Goal: Information Seeking & Learning: Learn about a topic

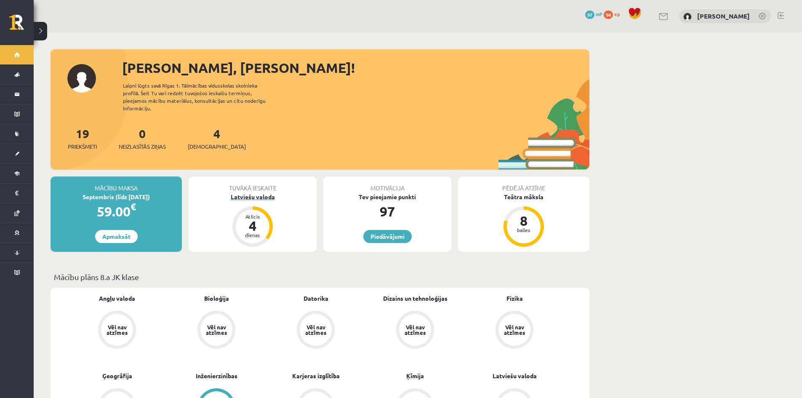
click at [259, 192] on div "Latviešu valoda" at bounding box center [253, 196] width 128 height 9
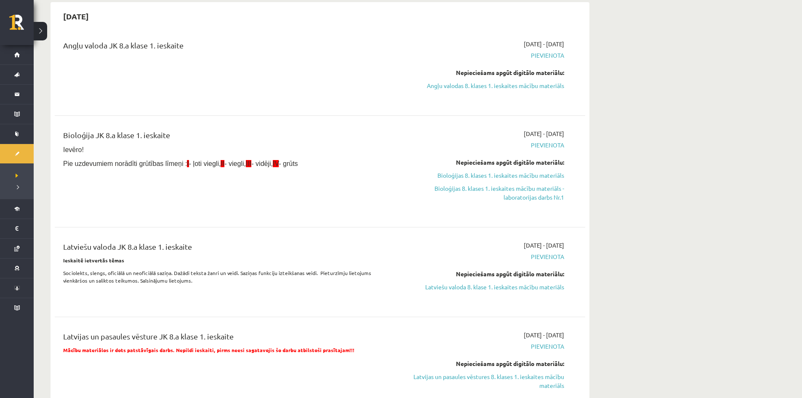
scroll to position [84, 0]
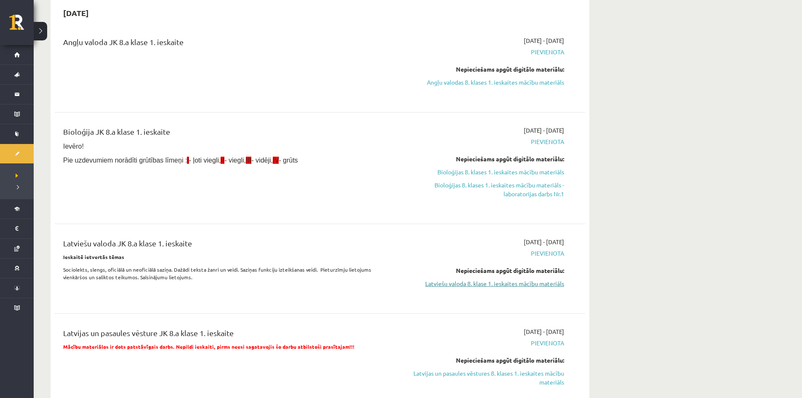
click at [454, 282] on link "Latviešu valoda 8. klase 1. ieskaites mācību materiāls" at bounding box center [485, 283] width 159 height 9
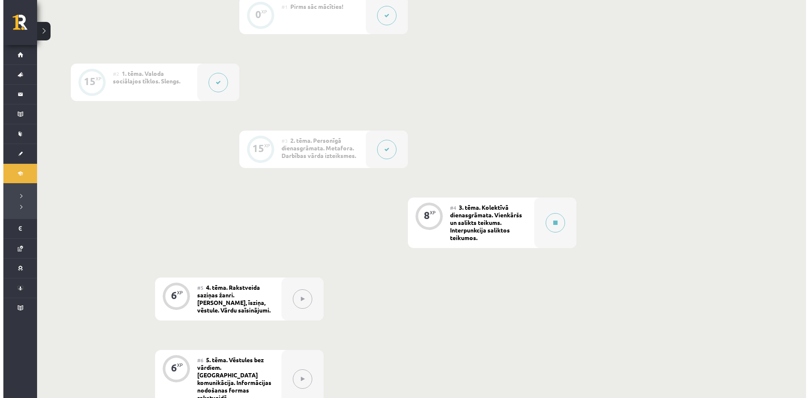
scroll to position [253, 0]
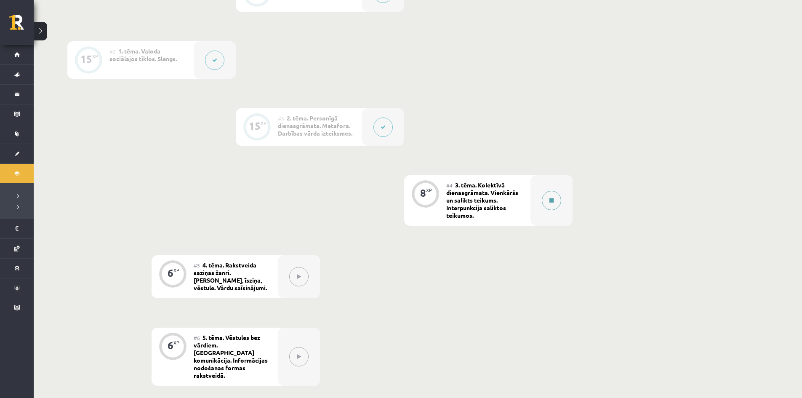
click at [553, 200] on icon at bounding box center [552, 200] width 4 height 5
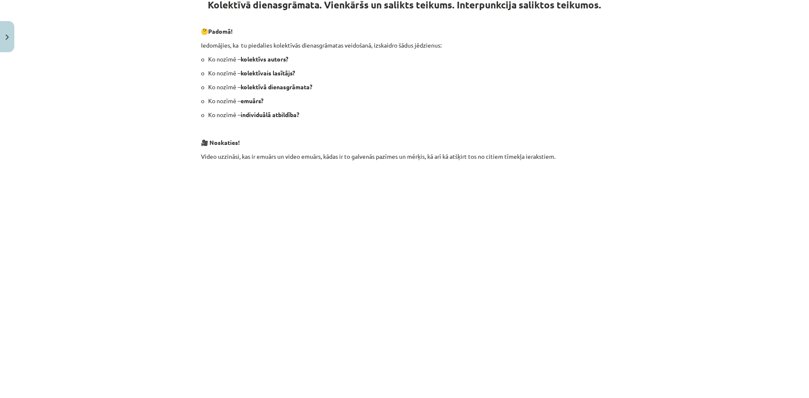
scroll to position [211, 0]
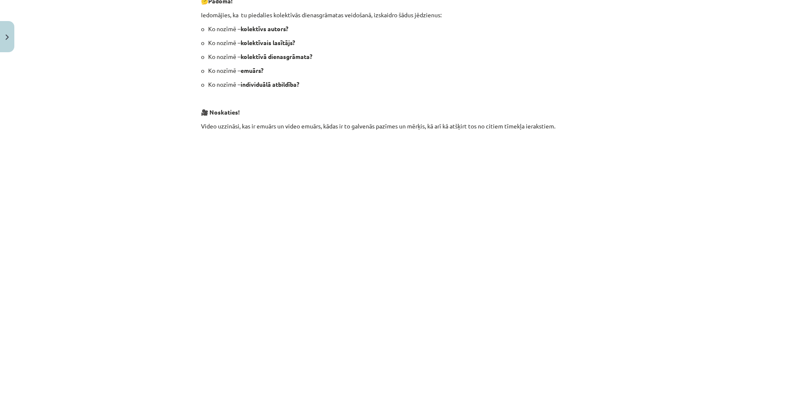
click at [639, 291] on div "Mācību tēma: Latviešu valoda 8. klase 1. ieskaites mācību materiāls #4 3. tēma.…" at bounding box center [404, 199] width 809 height 398
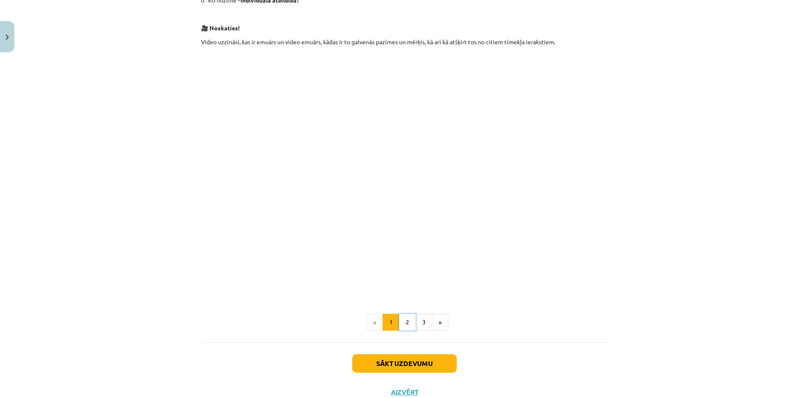
click at [405, 324] on button "2" at bounding box center [407, 322] width 17 height 17
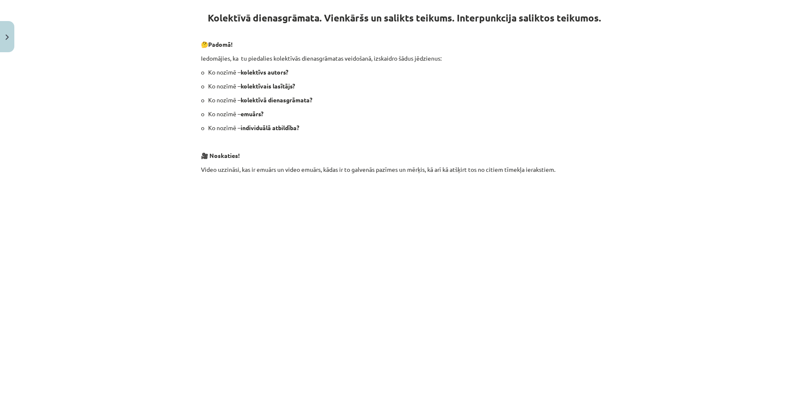
click at [406, 324] on div "8 XP Saņemsi Sarežģīts 54 pilda Apraksts Uzdevums Palīdzība Kolektīvā dienasgrā…" at bounding box center [404, 218] width 417 height 632
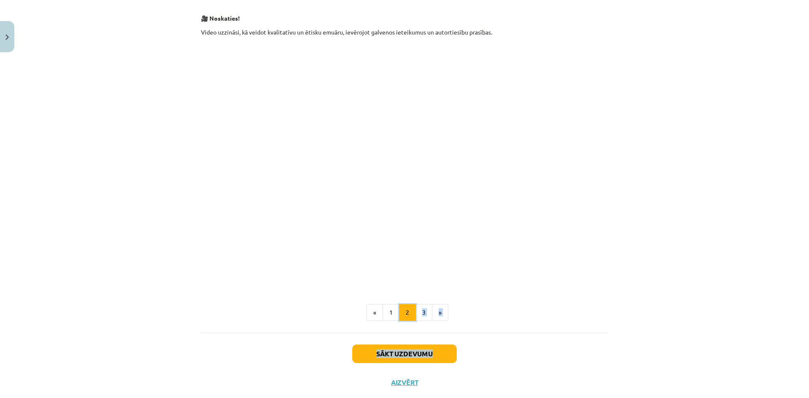
click at [402, 313] on button "2" at bounding box center [407, 312] width 17 height 17
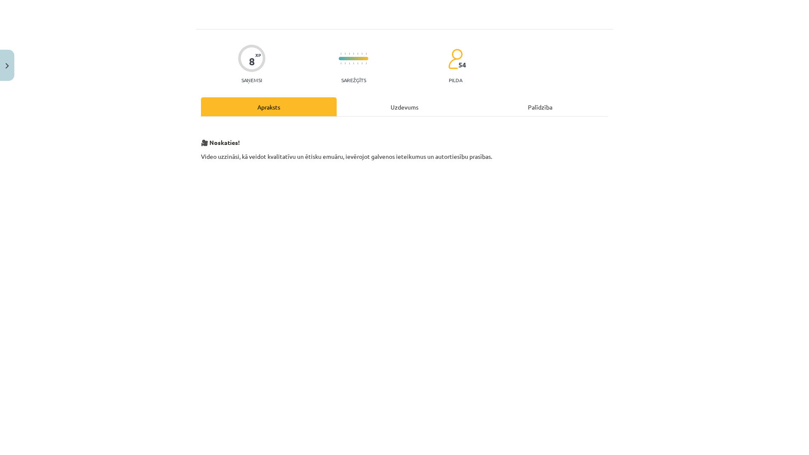
scroll to position [84, 0]
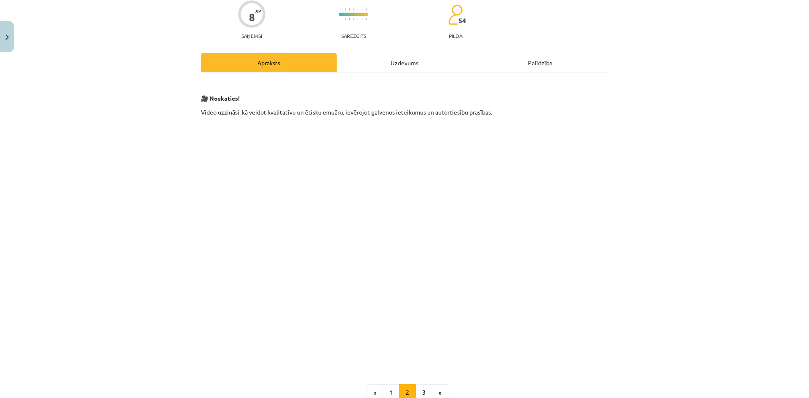
click at [640, 363] on div "Mācību tēma: Latviešu valoda 8. klase 1. ieskaites mācību materiāls #4 3. tēma.…" at bounding box center [404, 199] width 809 height 398
click at [639, 364] on div "Mācību tēma: Latviešu valoda 8. klase 1. ieskaites mācību materiāls #4 3. tēma.…" at bounding box center [404, 199] width 809 height 398
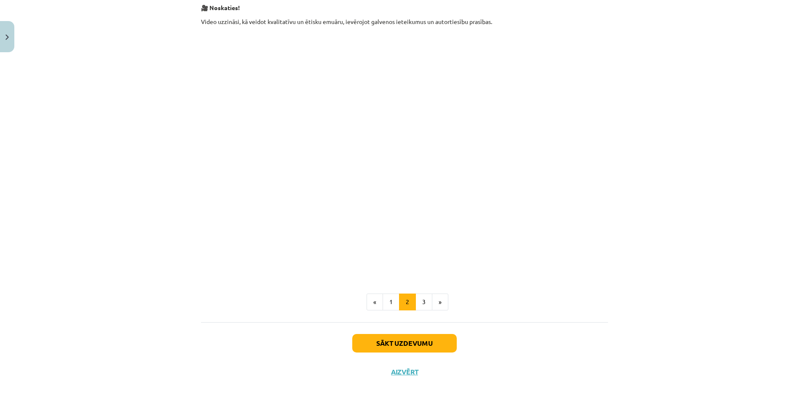
scroll to position [184, 0]
